Goal: Find specific page/section: Find specific page/section

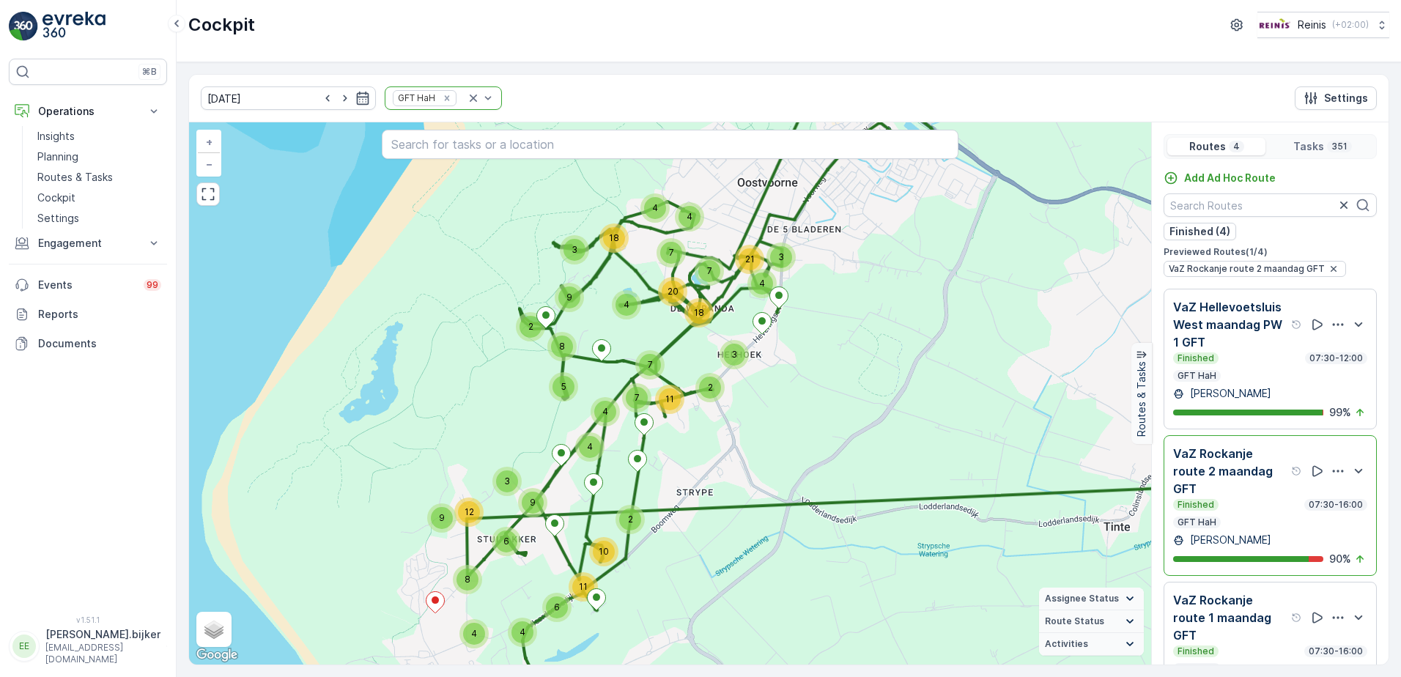
drag, startPoint x: 683, startPoint y: 461, endPoint x: 755, endPoint y: 410, distance: 87.8
click at [755, 410] on div "2 6 4 4 10 11 7 4 15 5 35 15 9 3 12 9 6 8 4 3 4 21 4 7 4 18 20 7 4 5 4 3 18 2 7…" at bounding box center [670, 393] width 962 height 542
click at [73, 155] on p "Planning" at bounding box center [57, 157] width 41 height 15
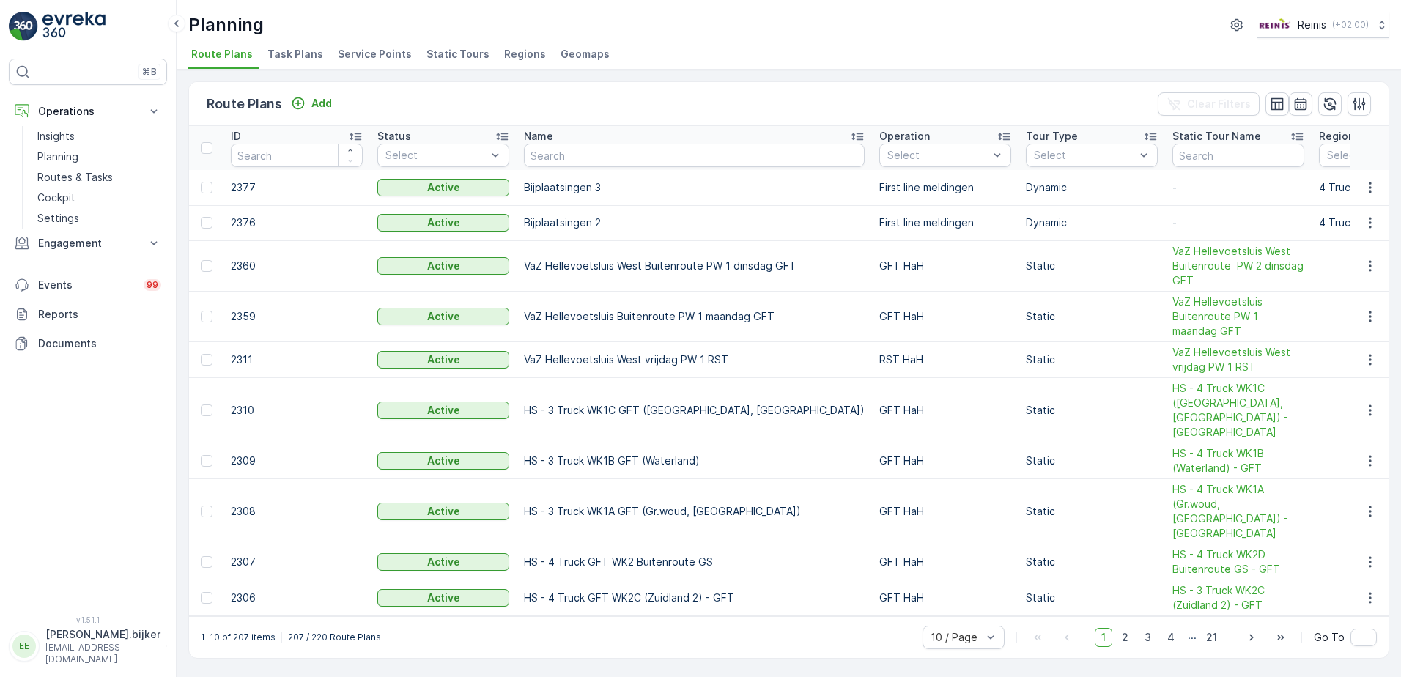
click at [442, 56] on span "Static Tours" at bounding box center [458, 54] width 63 height 15
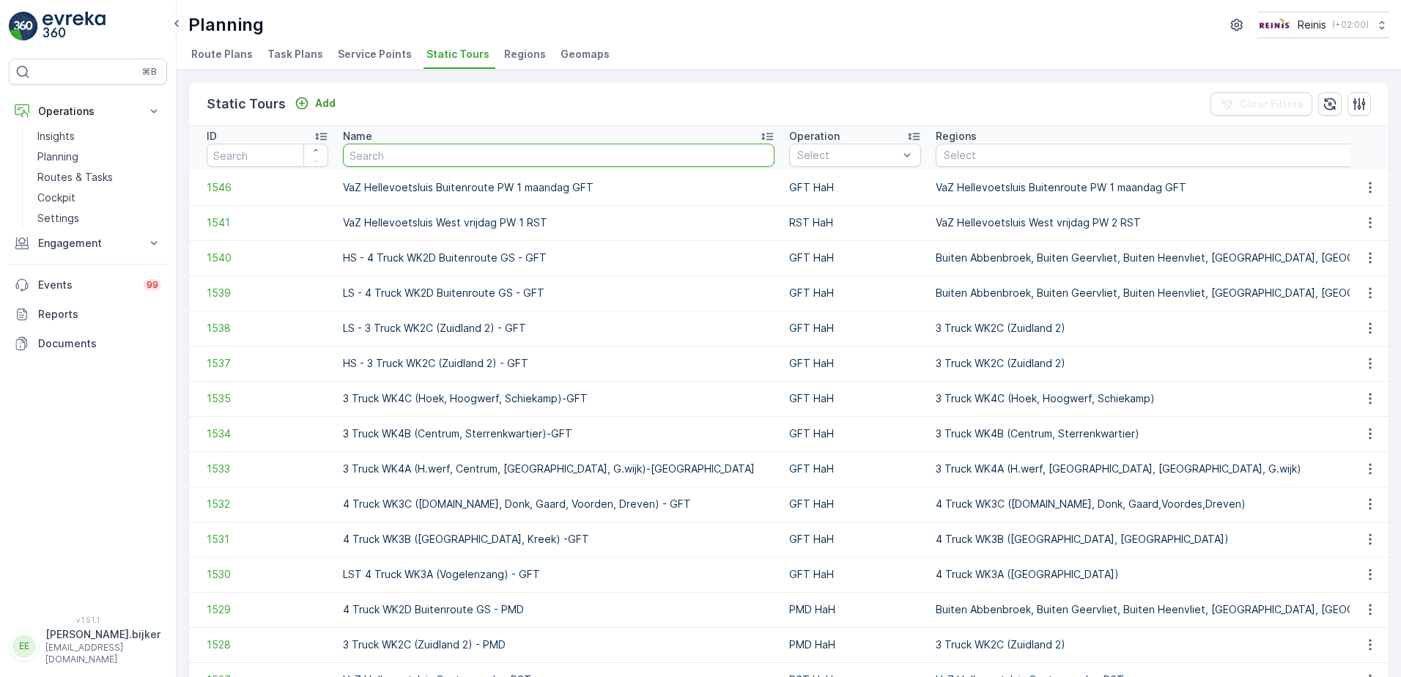
click at [575, 163] on input "text" at bounding box center [559, 155] width 432 height 23
type input "inpand"
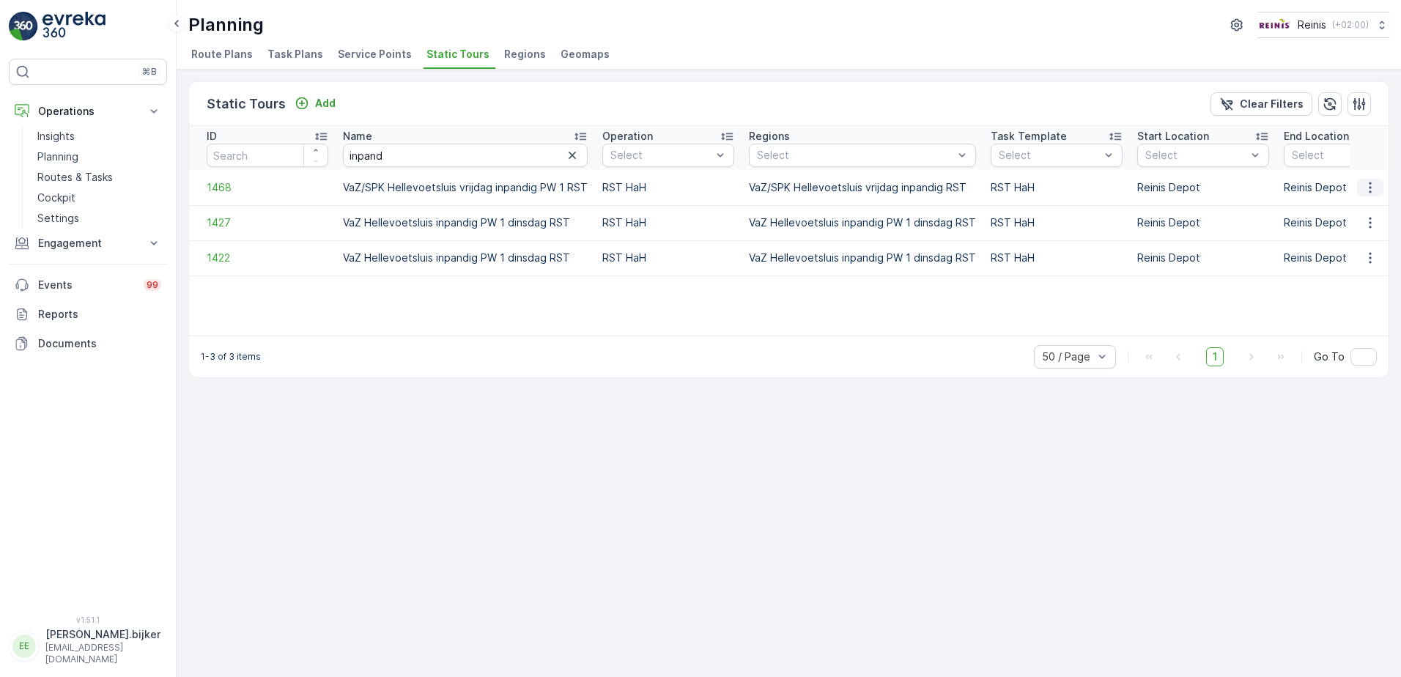
click at [1371, 190] on icon "button" at bounding box center [1370, 187] width 15 height 15
click at [1365, 211] on span "See More Details" at bounding box center [1344, 209] width 85 height 15
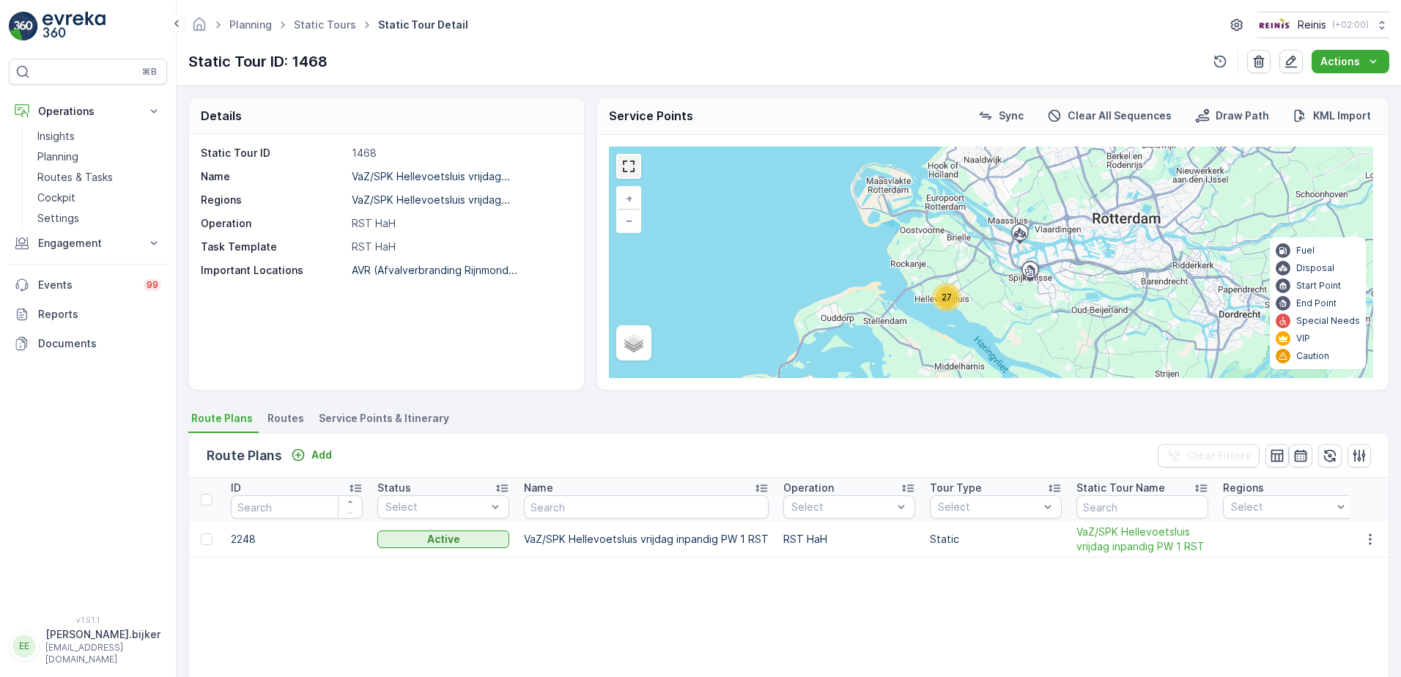
click at [626, 161] on link at bounding box center [629, 166] width 22 height 22
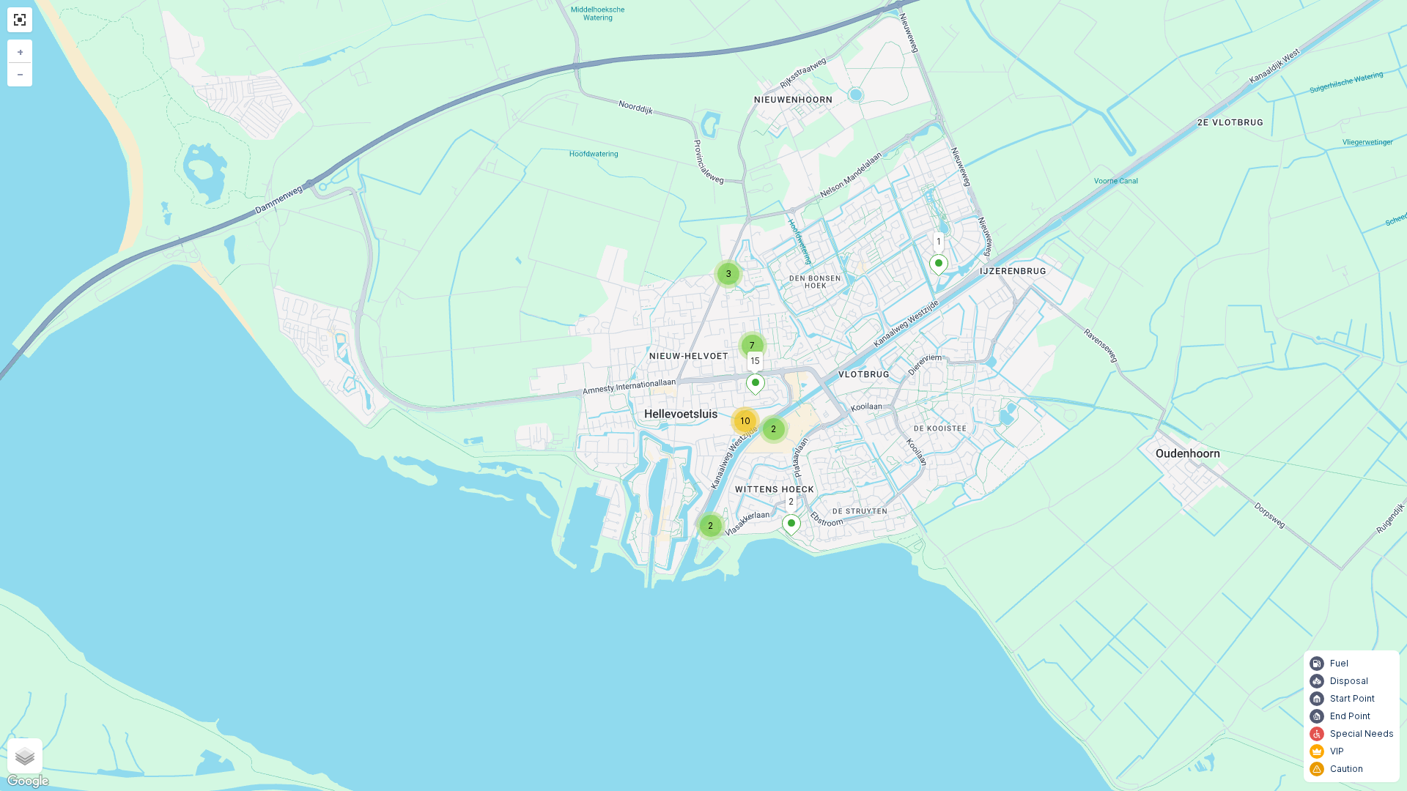
drag, startPoint x: 978, startPoint y: 443, endPoint x: 984, endPoint y: 451, distance: 10.0
click at [984, 451] on div "2 2 10 3 7 1 2 15 + − Satellite Roadmap Terrain Hybrid Leaflet Keyboard shortcu…" at bounding box center [703, 395] width 1407 height 791
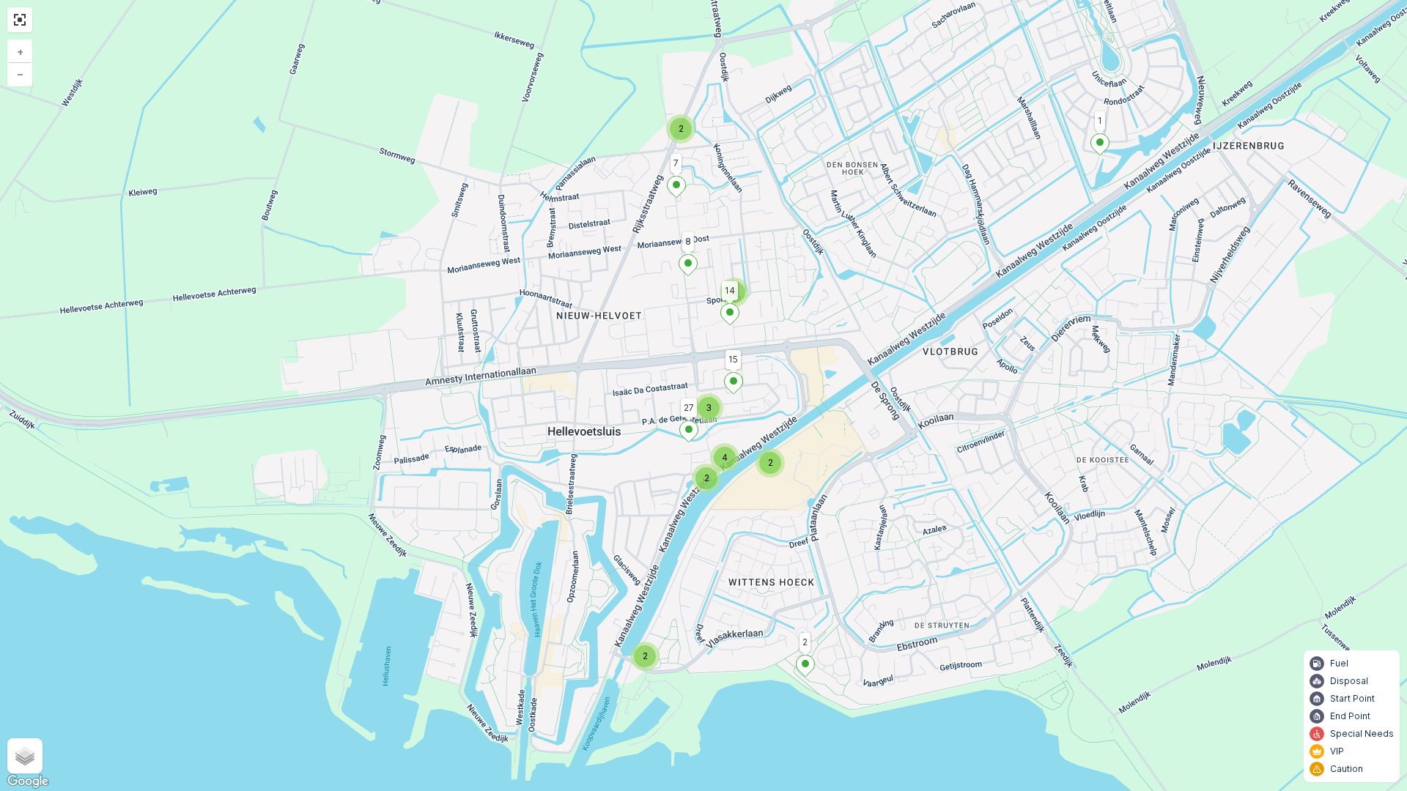
click at [1030, 436] on div "2 2 4 2 3 2 5 1 2 15 27 7 8 14 + − Satellite Roadmap Terrain Hybrid Leaflet Key…" at bounding box center [703, 395] width 1407 height 791
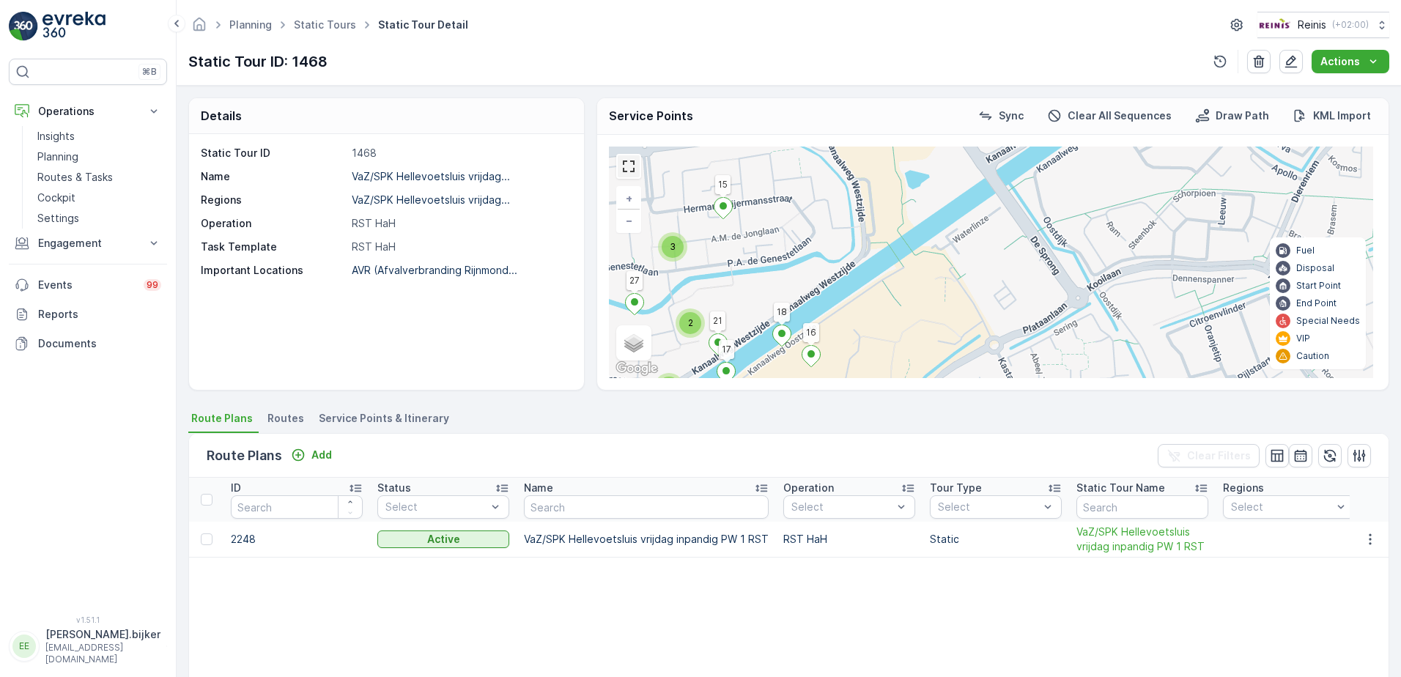
drag, startPoint x: 629, startPoint y: 174, endPoint x: 628, endPoint y: 260, distance: 86.5
click at [629, 174] on link at bounding box center [629, 166] width 22 height 22
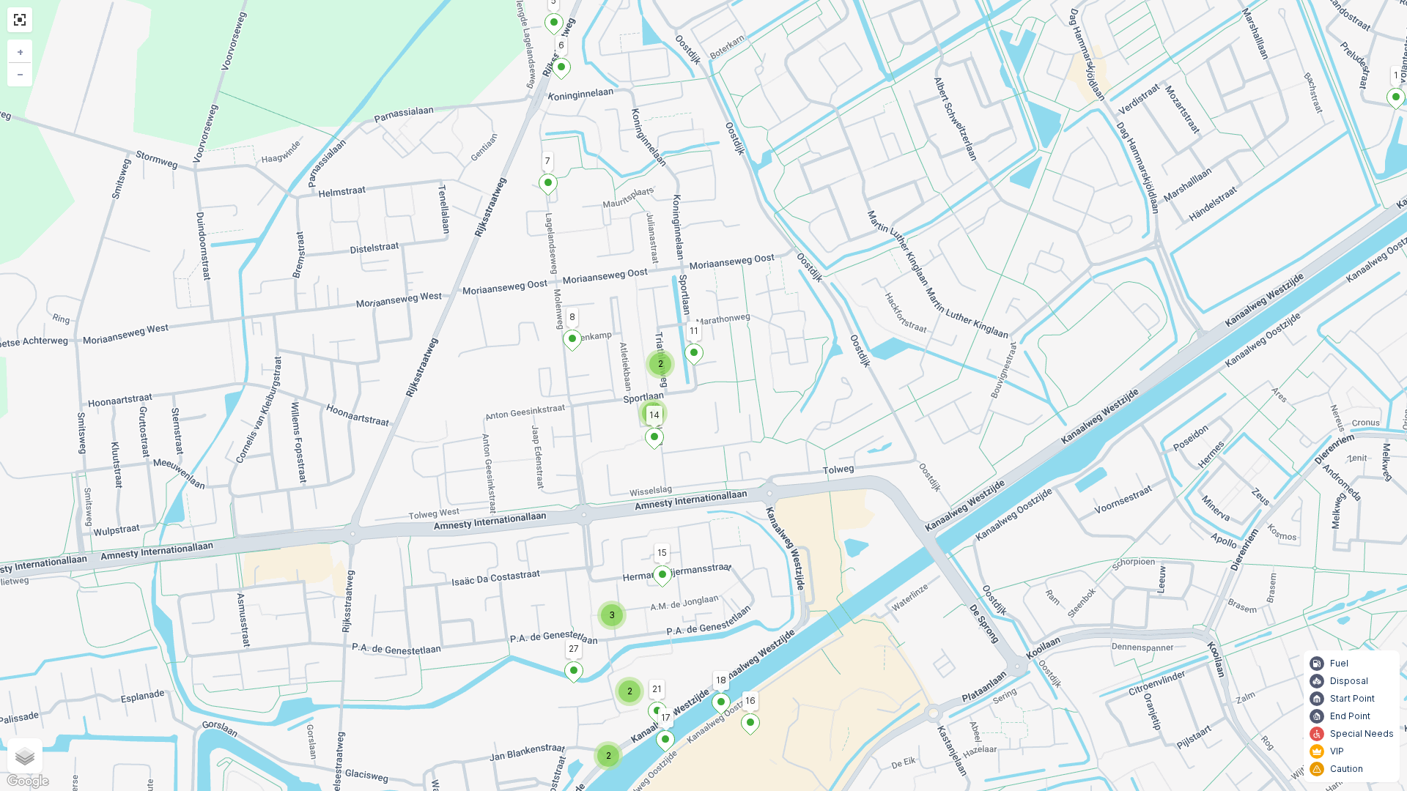
drag, startPoint x: 606, startPoint y: 347, endPoint x: 822, endPoint y: 579, distance: 316.8
click at [822, 579] on div "2 2 3 2 2 1 2 15 27 7 8 14 3 4 16 18 17 21 5 6 11 + − Satellite Roadmap Terrain…" at bounding box center [703, 395] width 1407 height 791
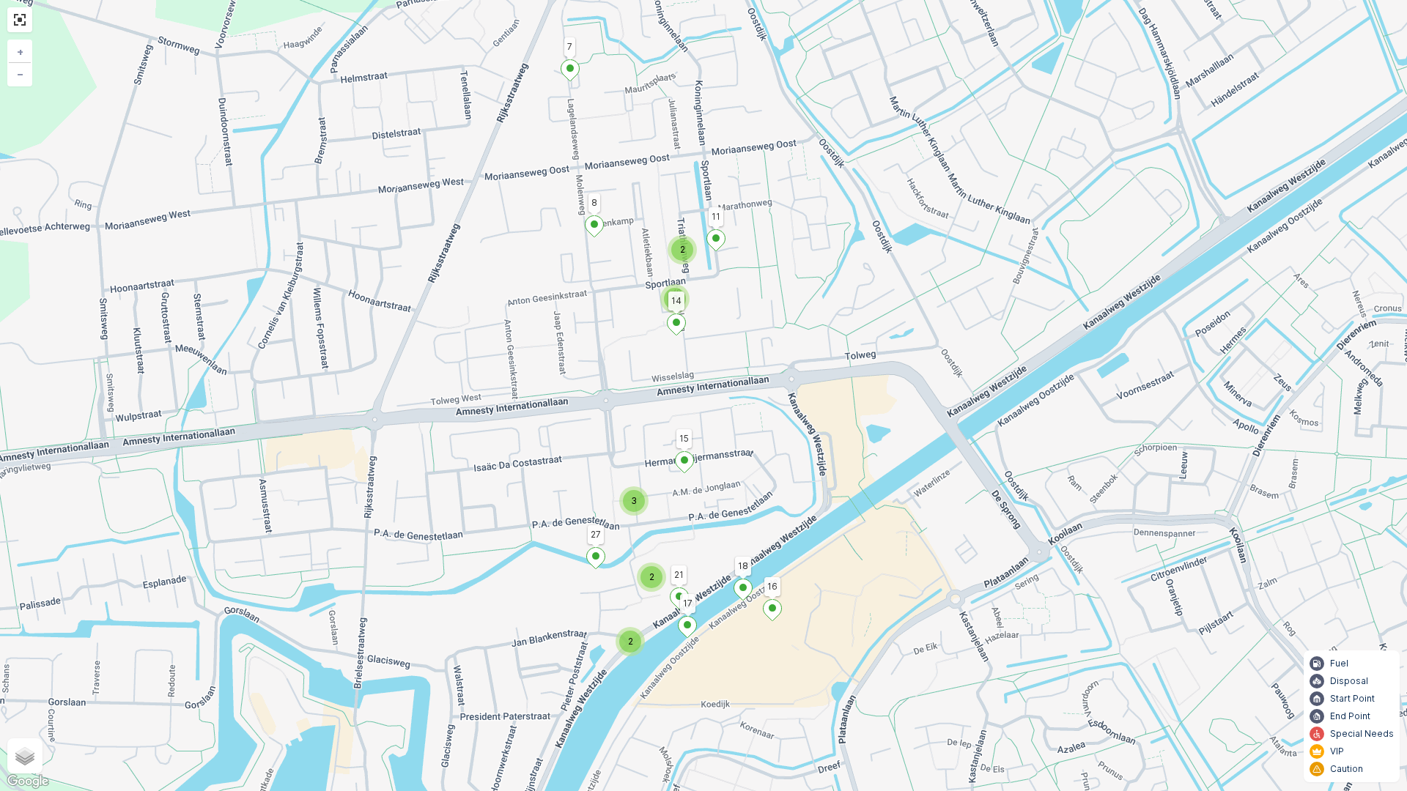
drag, startPoint x: 928, startPoint y: 549, endPoint x: 940, endPoint y: 449, distance: 100.4
click at [940, 449] on div "2 2 3 2 2 1 2 15 27 7 8 14 3 4 16 18 17 21 5 6 11 + − Satellite Roadmap Terrain…" at bounding box center [703, 395] width 1407 height 791
